Goal: Task Accomplishment & Management: Use online tool/utility

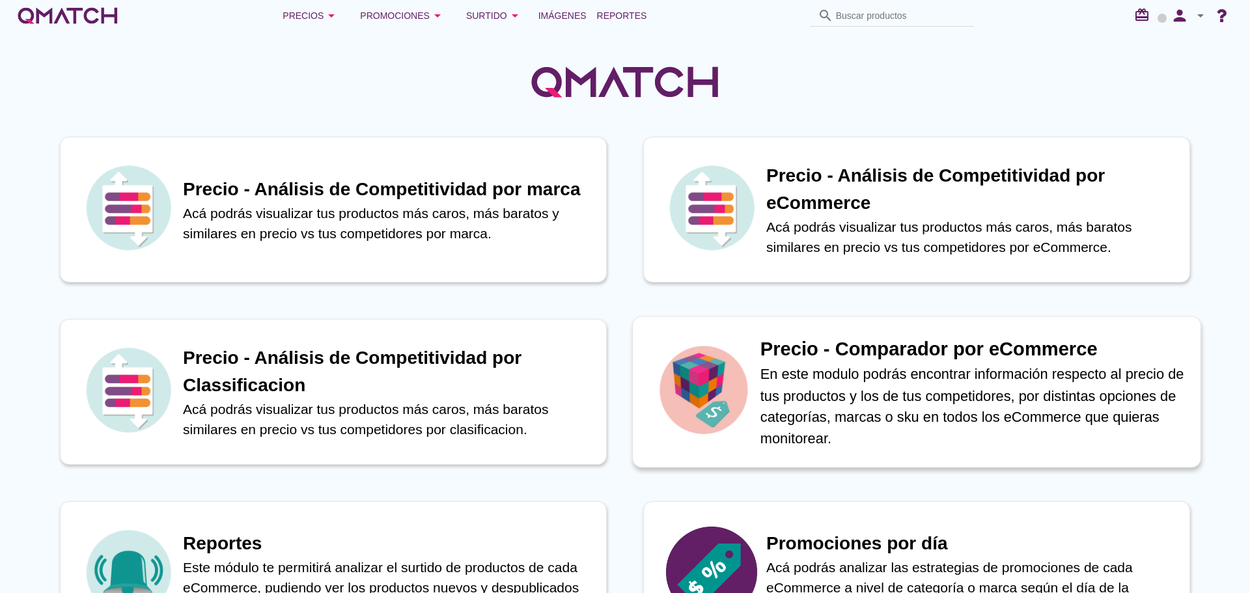
click at [926, 376] on p "En este modulo podrás encontrar información respecto al precio de tus productos…" at bounding box center [973, 405] width 426 height 85
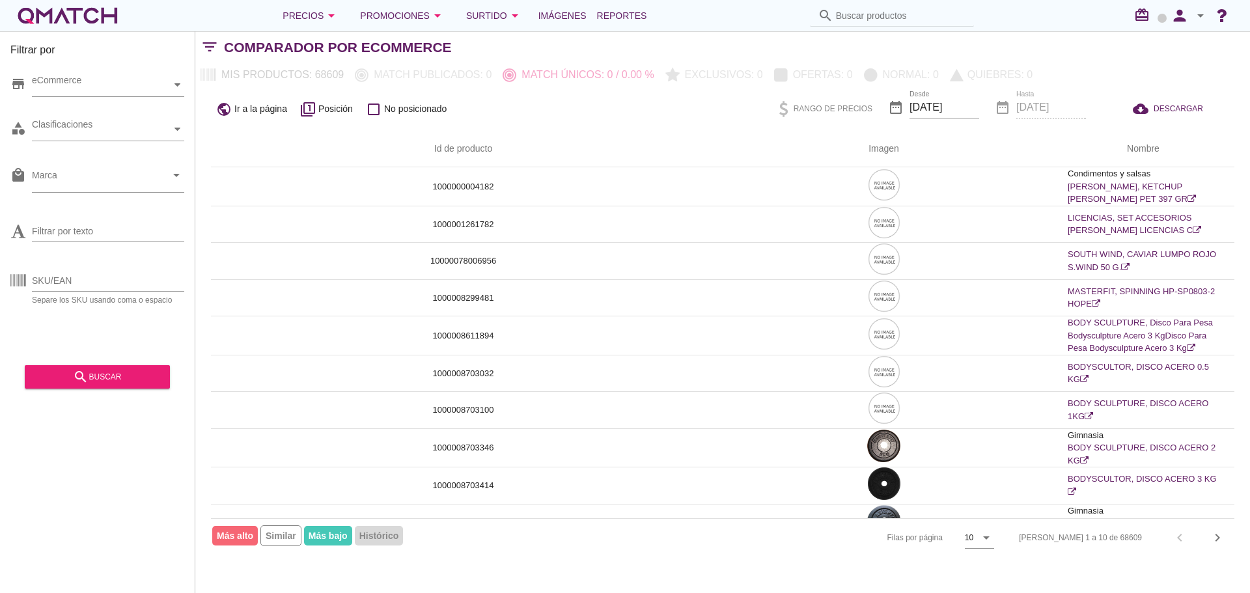
click at [1204, 16] on icon "arrow_drop_down" at bounding box center [1201, 16] width 16 height 16
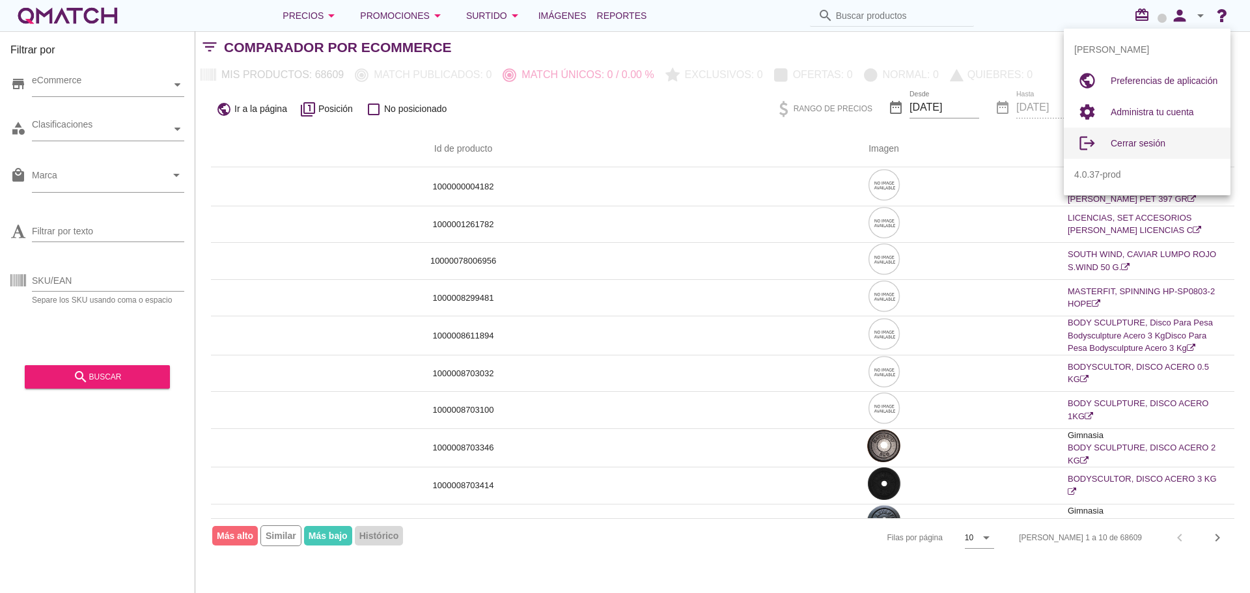
click at [1138, 154] on div "Cerrar sesión" at bounding box center [1165, 143] width 109 height 31
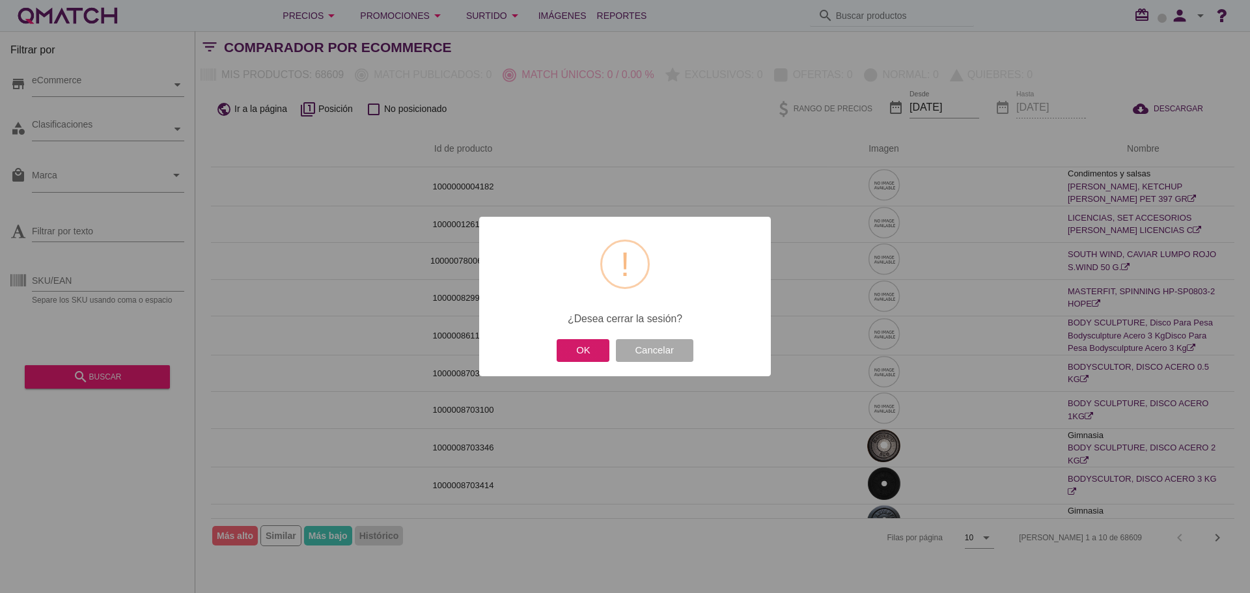
click at [587, 347] on button "OK" at bounding box center [583, 350] width 53 height 23
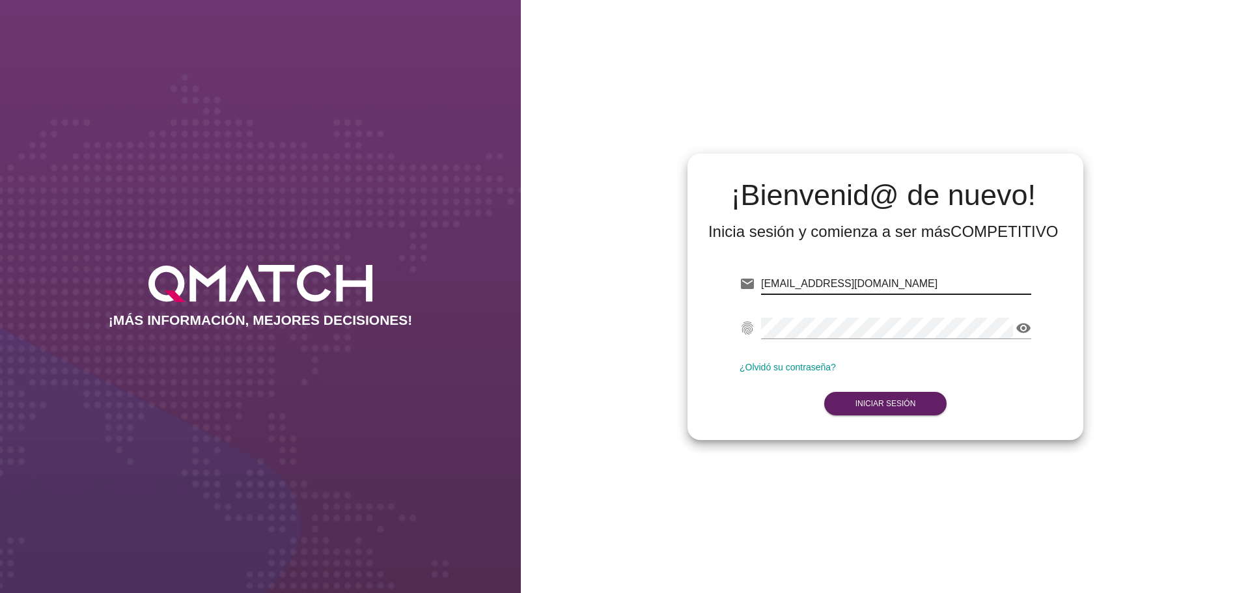
drag, startPoint x: 874, startPoint y: 284, endPoint x: 665, endPoint y: 284, distance: 208.3
click at [662, 280] on div "¡Bienvenid@ de nuevo! Inicia sesión y comienza a ser más COMPETITIVO email [EMA…" at bounding box center [885, 296] width 729 height 593
paste input "[PERSON_NAME][EMAIL_ADDRESS][PERSON_NAME][DOMAIN_NAME]"
type input "[PERSON_NAME][EMAIL_ADDRESS][PERSON_NAME][DOMAIN_NAME]"
click at [886, 408] on strong "Iniciar Sesión" at bounding box center [885, 403] width 61 height 9
